Goal: Obtain resource: Download file/media

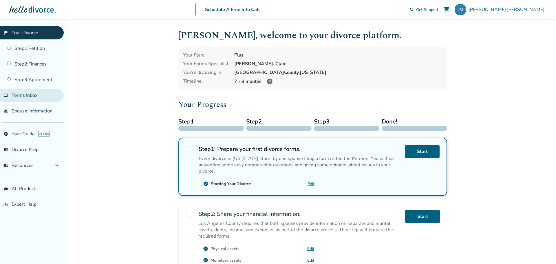
click at [32, 96] on span "Forms Inbox" at bounding box center [25, 95] width 26 height 6
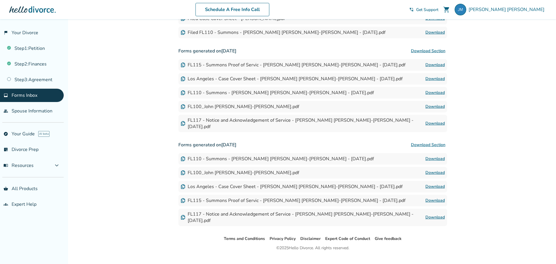
scroll to position [350, 0]
click at [31, 65] on link "Step 2 : Finances" at bounding box center [32, 63] width 64 height 13
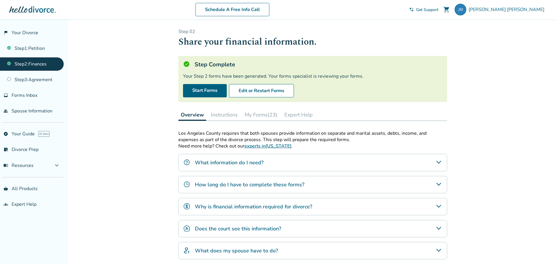
click at [259, 113] on button "My Forms (23)" at bounding box center [260, 115] width 37 height 12
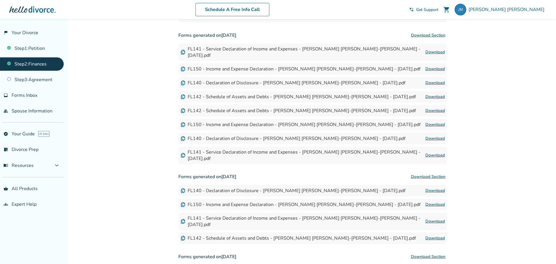
scroll to position [317, 0]
click at [426, 121] on link "Download" at bounding box center [434, 124] width 19 height 7
